Goal: Task Accomplishment & Management: Manage account settings

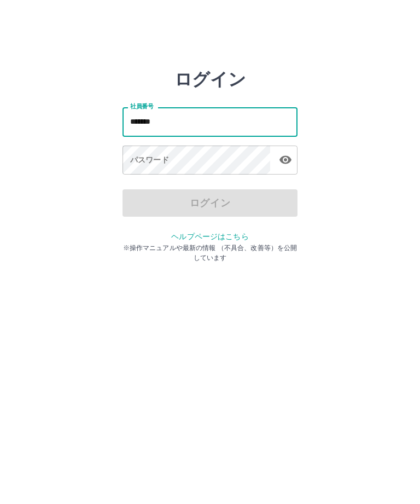
type input "*******"
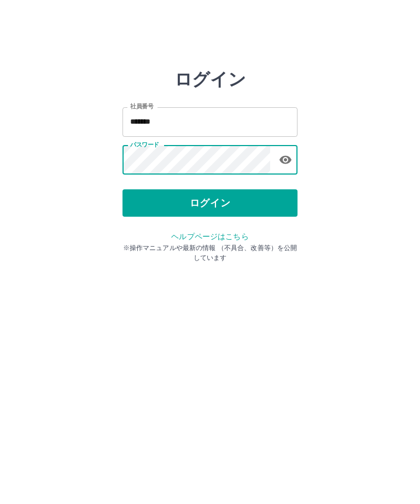
click at [206, 209] on button "ログイン" at bounding box center [210, 202] width 175 height 27
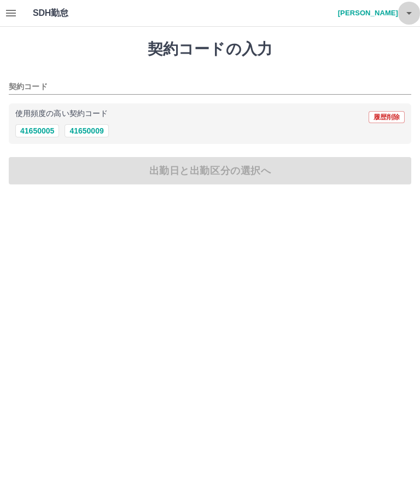
click at [408, 10] on icon "button" at bounding box center [409, 13] width 13 height 13
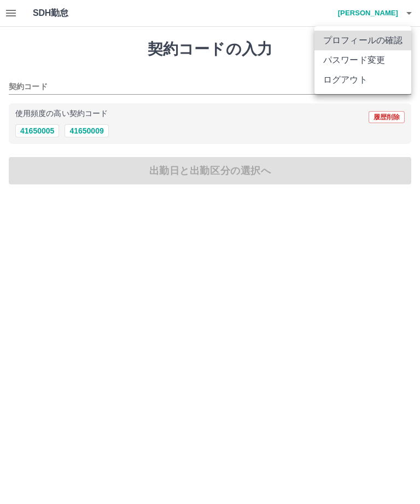
click at [31, 132] on div at bounding box center [210, 252] width 420 height 504
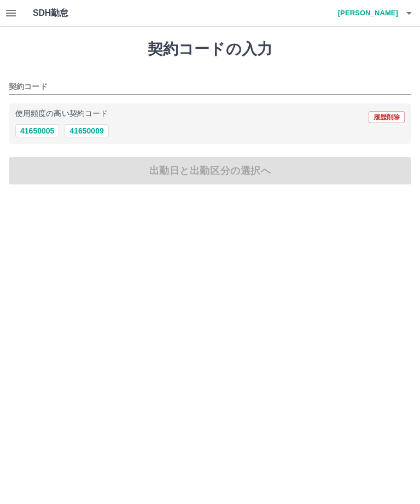
click at [45, 134] on button "41650005" at bounding box center [37, 130] width 44 height 13
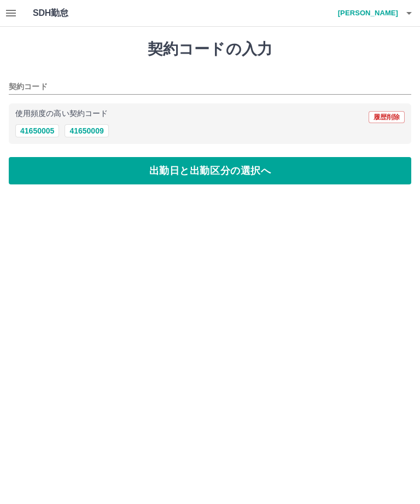
type input "********"
click at [246, 170] on button "出勤日と出勤区分の選択へ" at bounding box center [210, 170] width 403 height 27
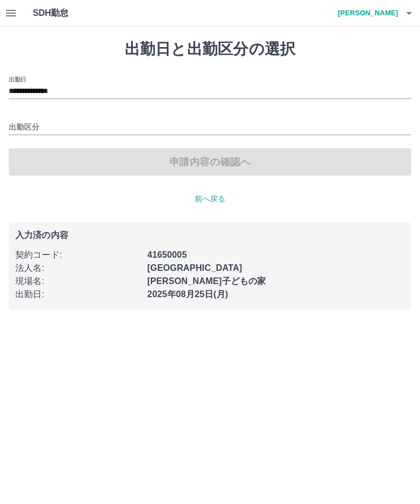
click at [401, 13] on button "button" at bounding box center [409, 13] width 22 height 26
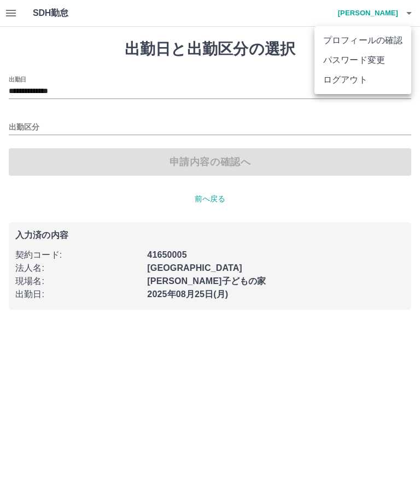
click at [322, 200] on div at bounding box center [210, 252] width 420 height 504
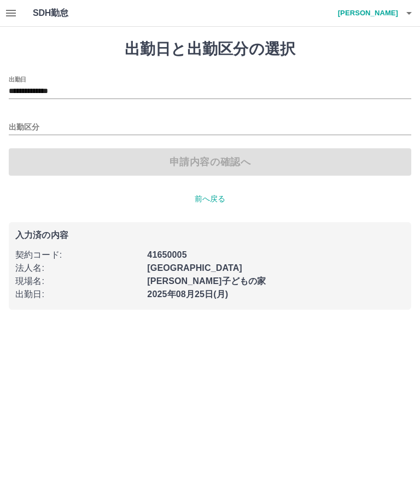
click at [132, 125] on input "出勤区分" at bounding box center [210, 128] width 403 height 14
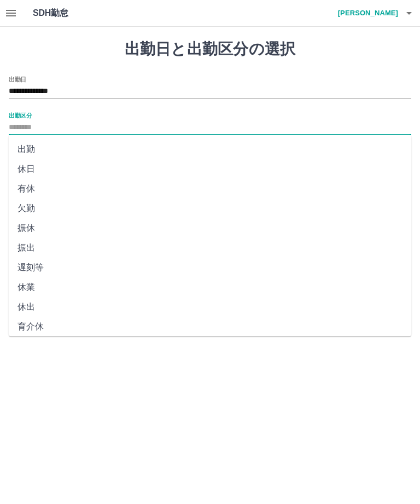
click at [106, 155] on li "出勤" at bounding box center [210, 149] width 403 height 20
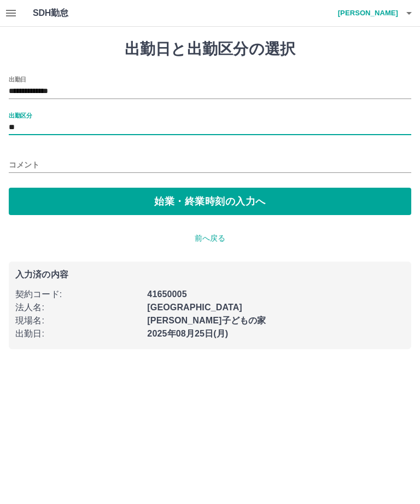
type input "**"
click at [179, 200] on button "始業・終業時刻の入力へ" at bounding box center [210, 201] width 403 height 27
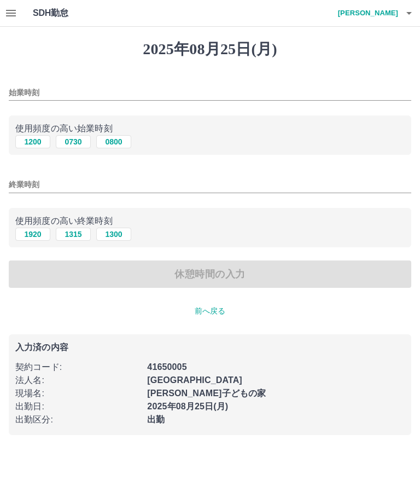
click at [16, 13] on icon "button" at bounding box center [10, 13] width 13 height 13
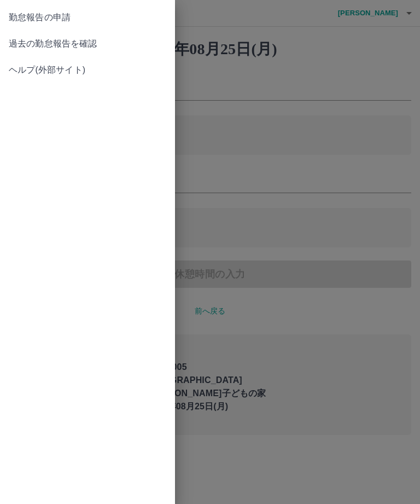
click at [82, 38] on span "過去の勤怠報告を確認" at bounding box center [88, 43] width 158 height 13
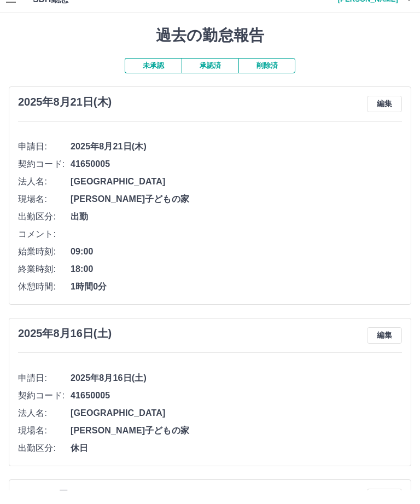
scroll to position [15, 0]
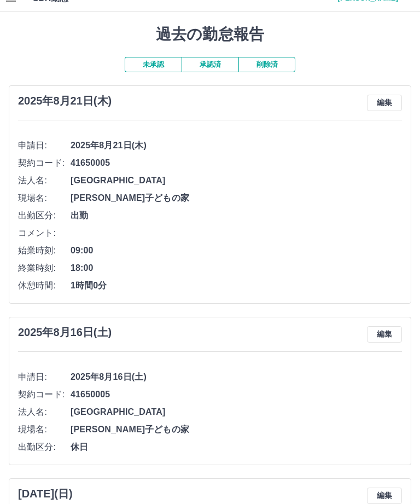
click at [389, 102] on button "編集" at bounding box center [384, 103] width 35 height 16
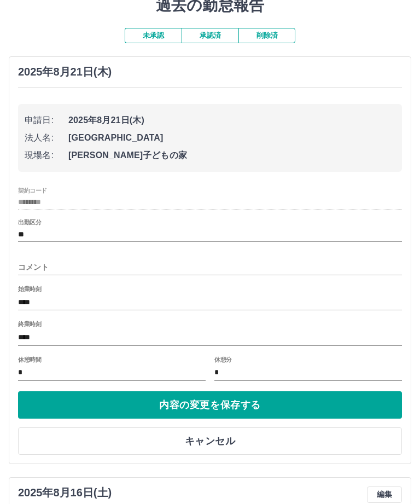
scroll to position [44, 0]
click at [95, 303] on input "****" at bounding box center [210, 302] width 384 height 16
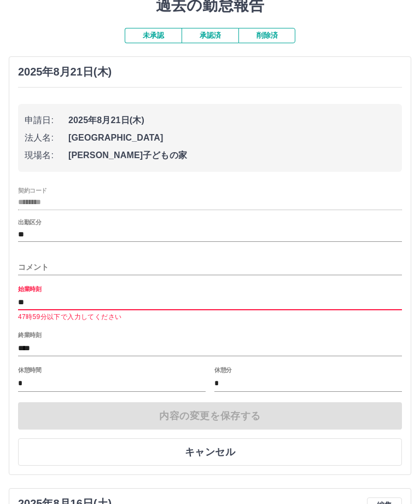
type input "*"
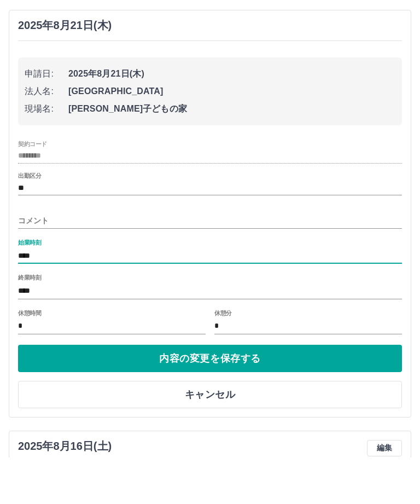
type input "****"
click at [71, 365] on input "*" at bounding box center [112, 373] width 188 height 16
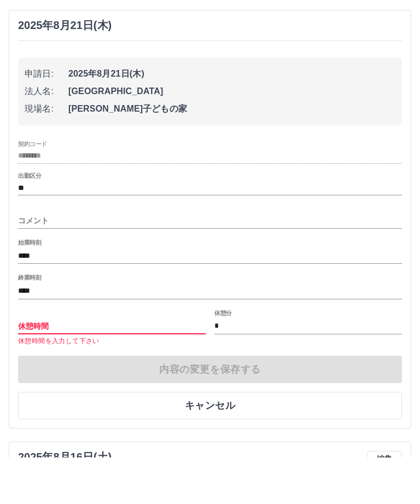
type input "*"
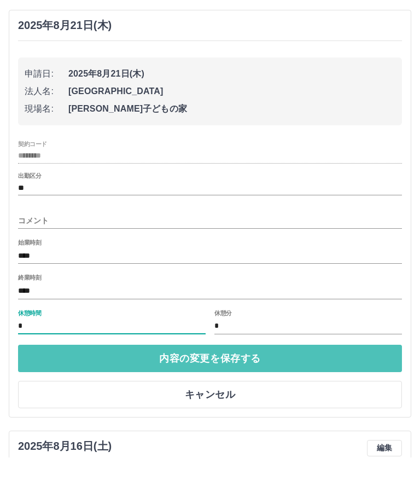
click at [321, 391] on button "内容の変更を保存する" at bounding box center [210, 404] width 384 height 27
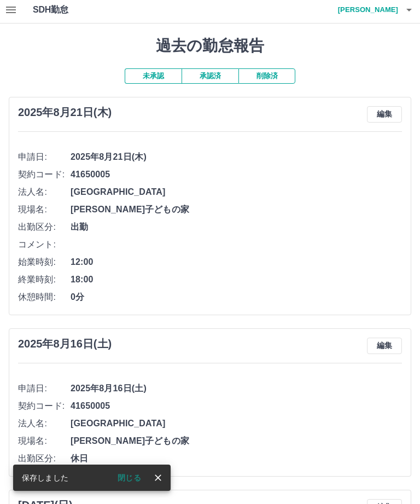
scroll to position [0, 0]
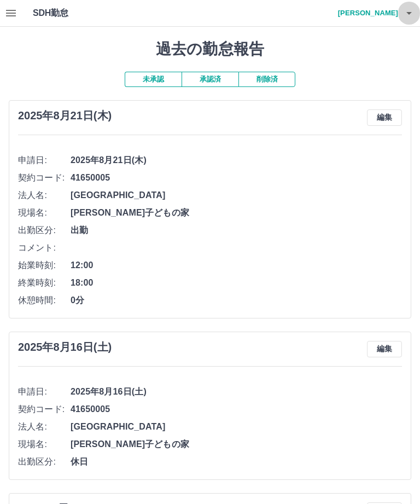
click at [411, 13] on icon "button" at bounding box center [408, 13] width 5 height 3
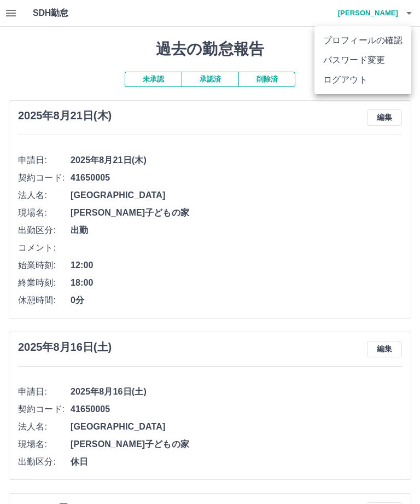
click at [365, 77] on li "ログアウト" at bounding box center [363, 80] width 97 height 20
